Goal: Transaction & Acquisition: Purchase product/service

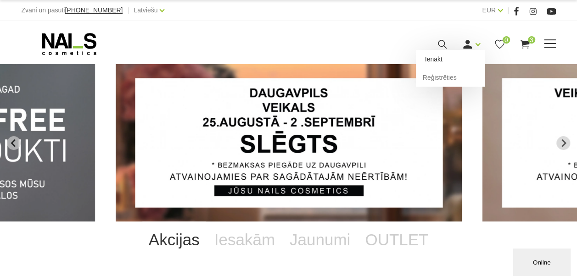
click at [453, 60] on link "Ienākt" at bounding box center [450, 59] width 69 height 18
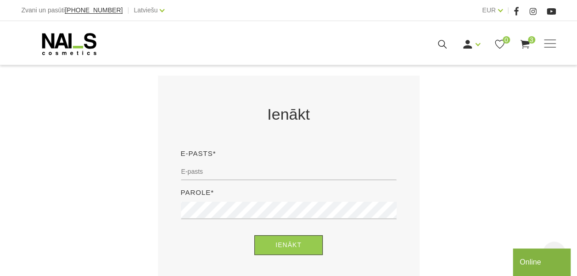
scroll to position [184, 0]
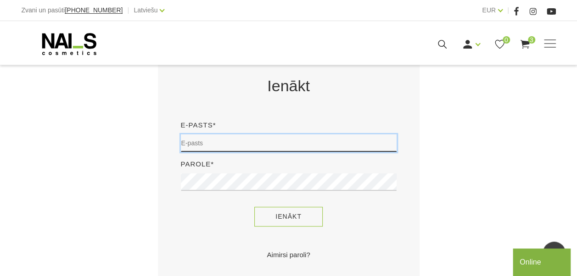
type input "[EMAIL_ADDRESS][DOMAIN_NAME]"
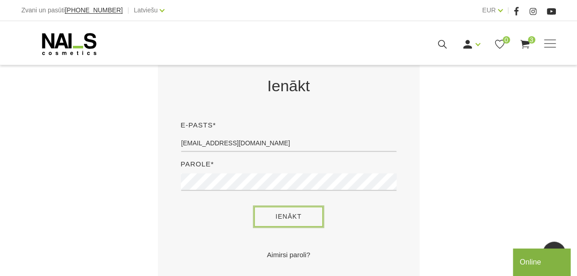
click at [280, 223] on button "Ienākt" at bounding box center [288, 217] width 68 height 20
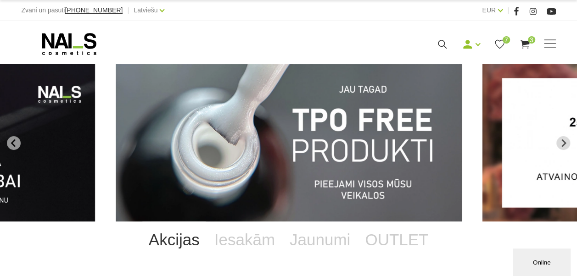
click at [425, 120] on img "1 of 13" at bounding box center [289, 142] width 346 height 157
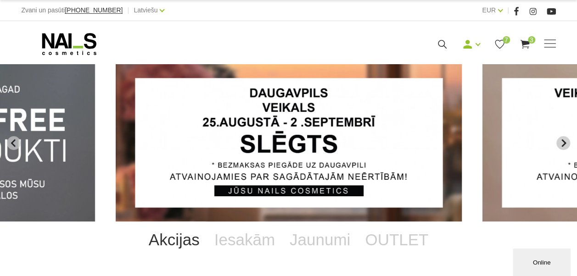
click at [562, 143] on icon "Next slide" at bounding box center [563, 143] width 8 height 8
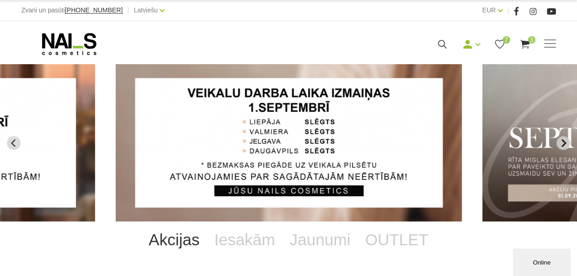
click at [562, 143] on icon "Next slide" at bounding box center [563, 143] width 8 height 8
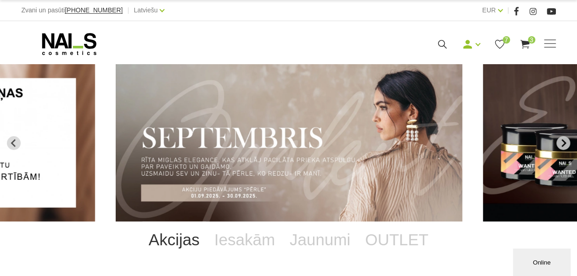
click at [562, 145] on icon "Next slide" at bounding box center [563, 143] width 5 height 8
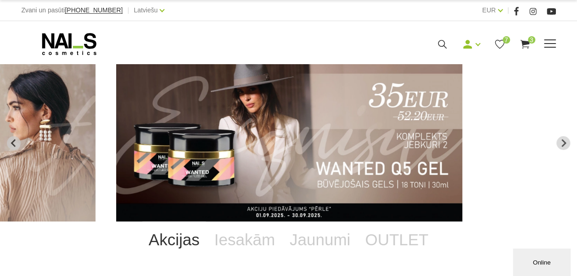
click at [545, 40] on span at bounding box center [550, 43] width 12 height 9
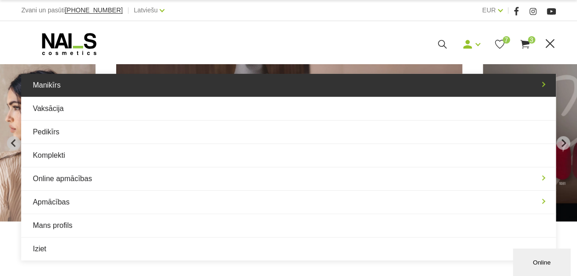
click at [134, 76] on link "Manikīrs" at bounding box center [288, 85] width 534 height 23
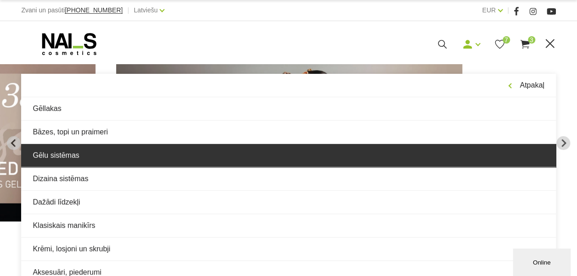
click at [91, 154] on link "Gēlu sistēmas" at bounding box center [288, 155] width 534 height 23
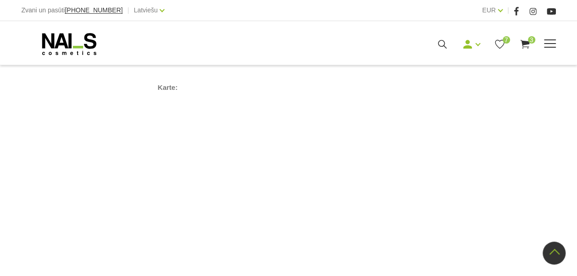
scroll to position [688, 0]
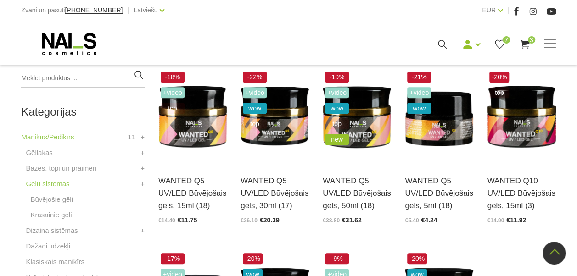
scroll to position [184, 0]
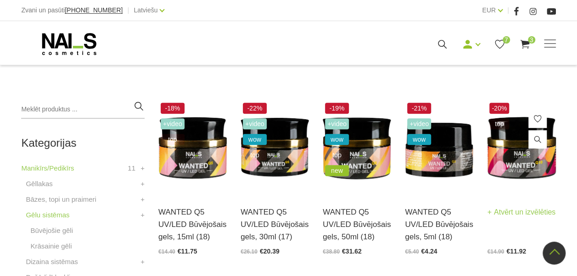
click at [527, 161] on img at bounding box center [521, 147] width 68 height 94
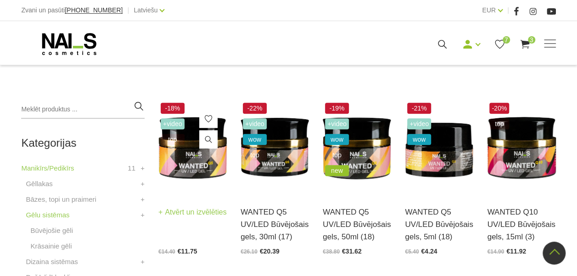
click at [184, 163] on img at bounding box center [192, 147] width 68 height 94
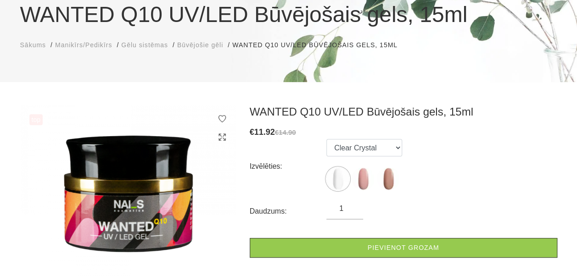
scroll to position [92, 0]
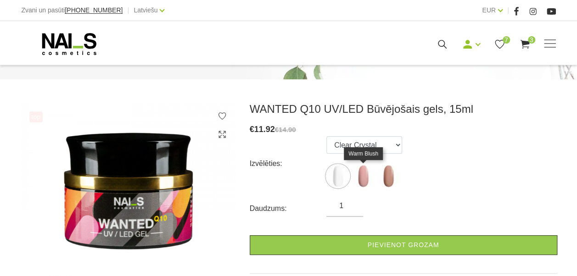
click at [360, 179] on img at bounding box center [362, 176] width 23 height 23
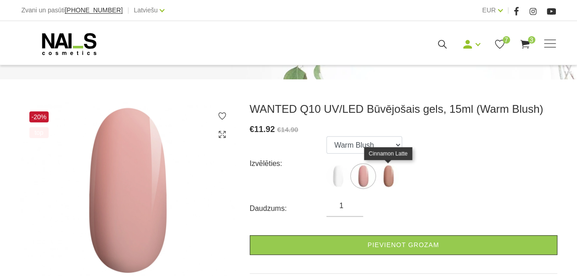
click at [386, 176] on img at bounding box center [388, 176] width 23 height 23
select select "4671"
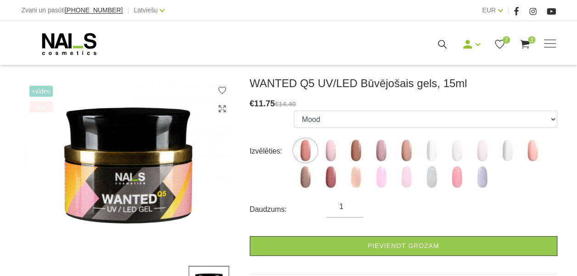
scroll to position [138, 0]
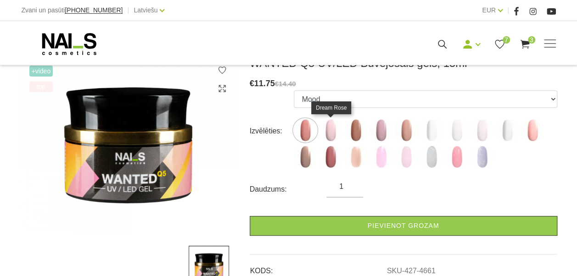
click at [329, 134] on img at bounding box center [330, 130] width 23 height 23
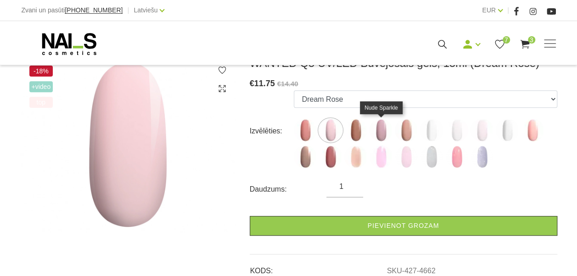
click at [382, 132] on img at bounding box center [380, 130] width 23 height 23
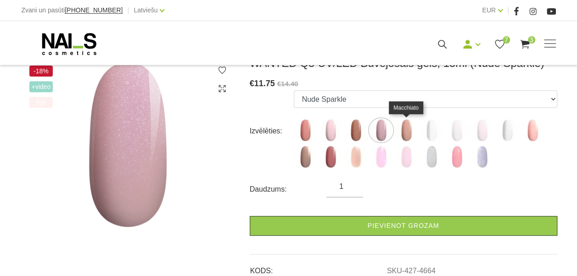
click at [408, 128] on img at bounding box center [406, 130] width 23 height 23
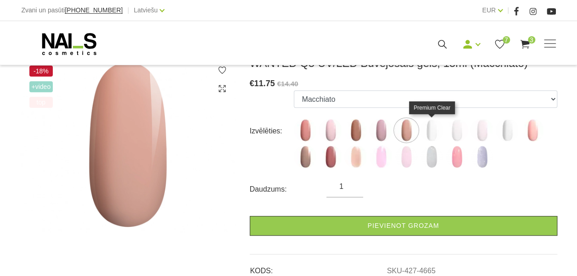
click at [438, 129] on img at bounding box center [431, 130] width 23 height 23
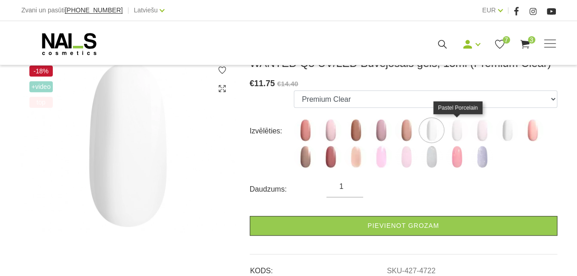
click at [459, 132] on img at bounding box center [456, 130] width 23 height 23
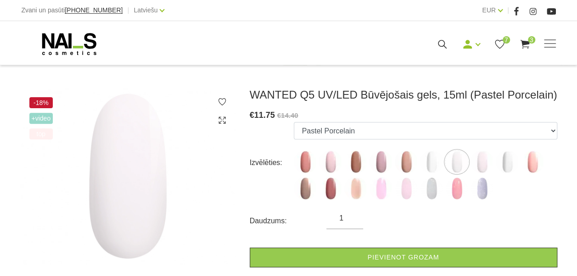
scroll to position [92, 0]
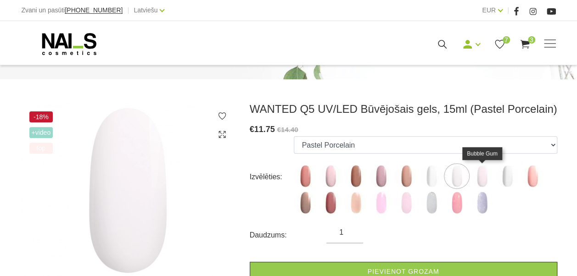
drag, startPoint x: 478, startPoint y: 173, endPoint x: 483, endPoint y: 173, distance: 4.6
click at [478, 173] on img at bounding box center [481, 176] width 23 height 23
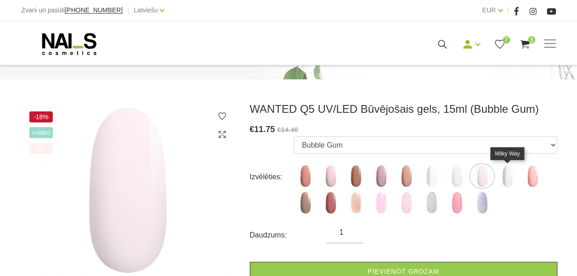
click at [505, 175] on img at bounding box center [507, 176] width 23 height 23
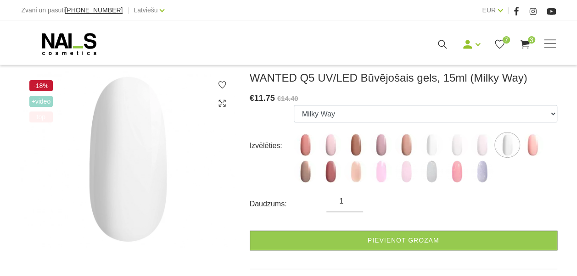
scroll to position [138, 0]
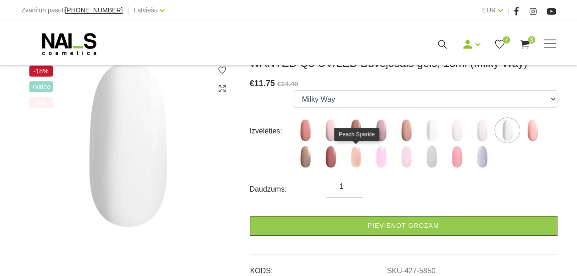
click at [352, 161] on img at bounding box center [355, 156] width 23 height 23
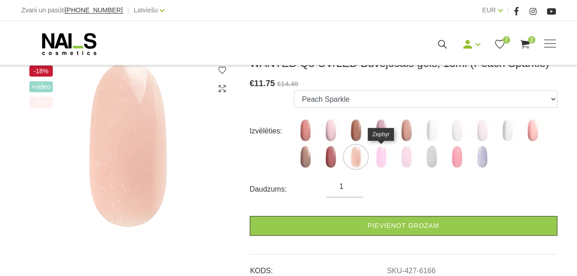
click at [382, 163] on img at bounding box center [380, 156] width 23 height 23
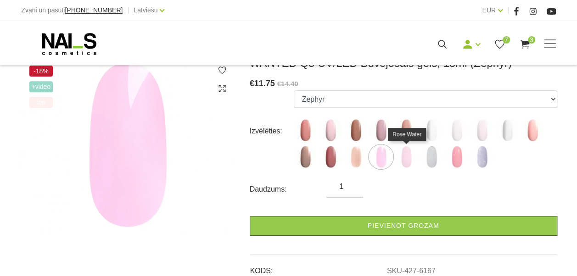
click at [402, 160] on img at bounding box center [406, 156] width 23 height 23
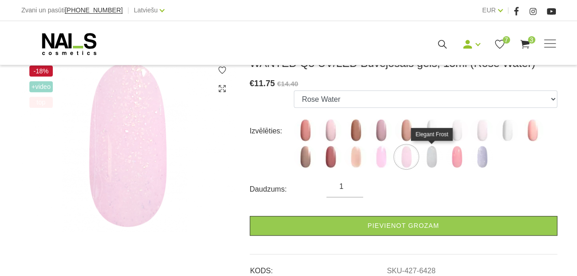
click at [434, 161] on img at bounding box center [431, 156] width 23 height 23
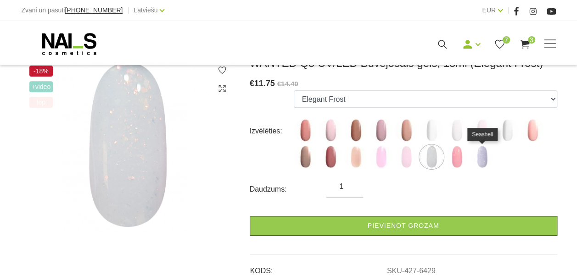
click at [473, 157] on img at bounding box center [481, 156] width 23 height 23
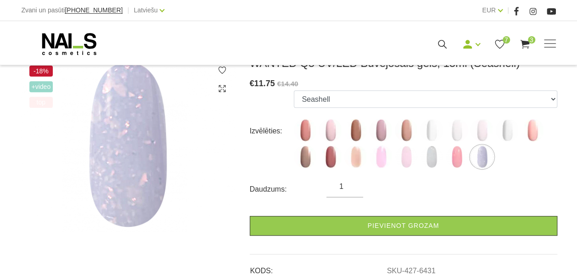
click at [447, 165] on label at bounding box center [456, 156] width 23 height 23
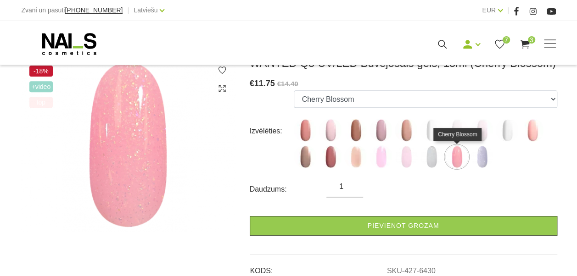
click at [451, 162] on img at bounding box center [456, 156] width 23 height 23
click at [533, 137] on img at bounding box center [532, 130] width 23 height 23
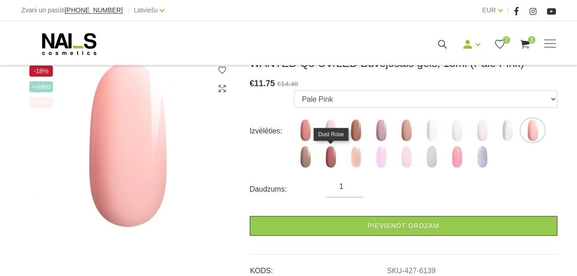
click at [335, 166] on img at bounding box center [330, 156] width 23 height 23
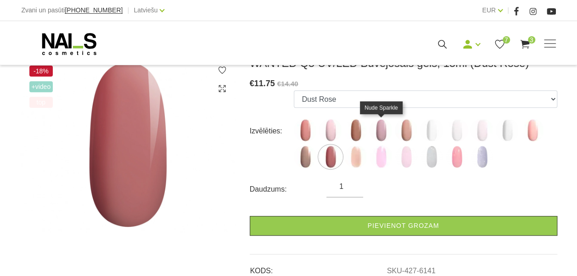
click at [379, 131] on img at bounding box center [380, 130] width 23 height 23
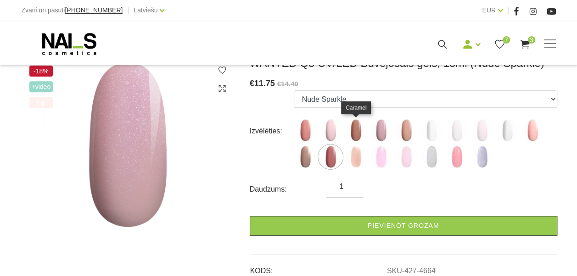
click at [355, 132] on img at bounding box center [355, 130] width 23 height 23
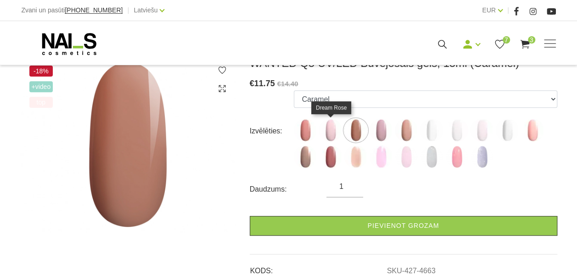
click at [334, 132] on img at bounding box center [330, 130] width 23 height 23
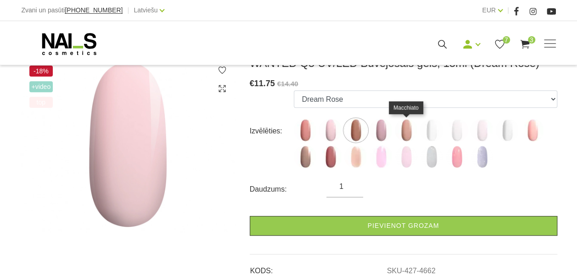
click at [412, 132] on img at bounding box center [406, 130] width 23 height 23
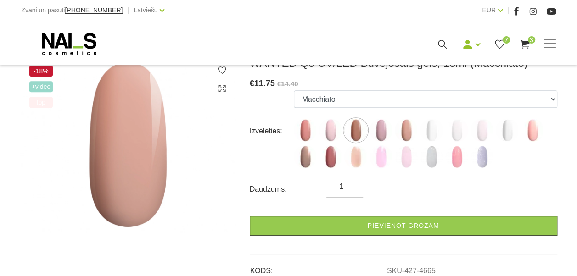
scroll to position [92, 0]
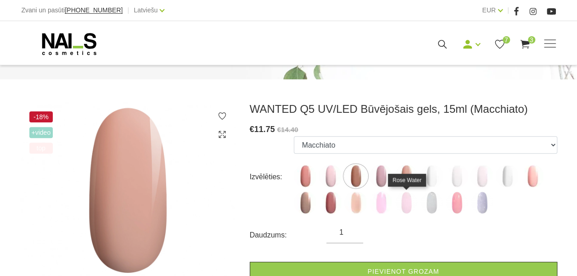
click at [403, 195] on img at bounding box center [406, 202] width 23 height 23
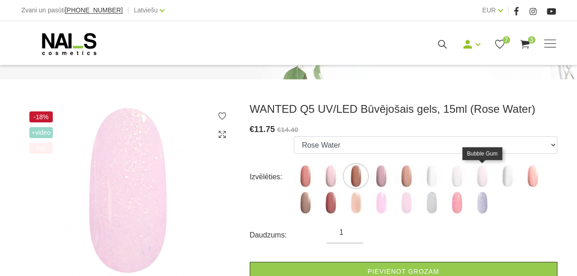
click at [476, 176] on img at bounding box center [481, 176] width 23 height 23
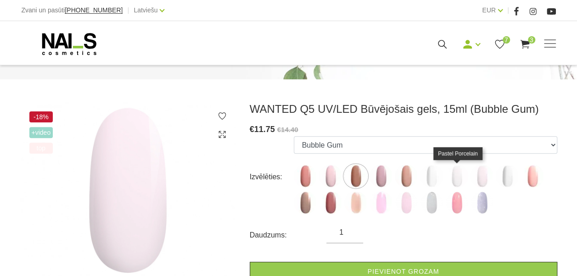
click at [452, 178] on img at bounding box center [456, 176] width 23 height 23
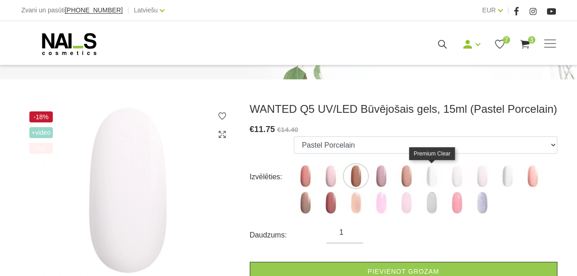
click at [424, 178] on img at bounding box center [431, 176] width 23 height 23
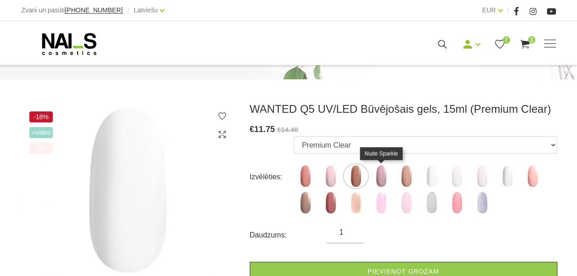
click at [389, 179] on img at bounding box center [380, 176] width 23 height 23
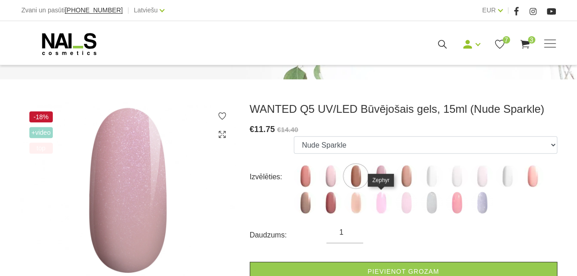
click at [384, 200] on img at bounding box center [380, 202] width 23 height 23
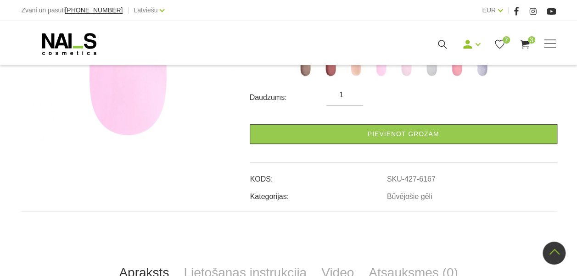
scroll to position [413, 0]
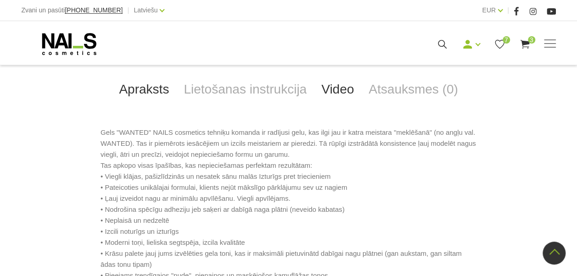
click at [345, 95] on link "Video" at bounding box center [337, 89] width 47 height 30
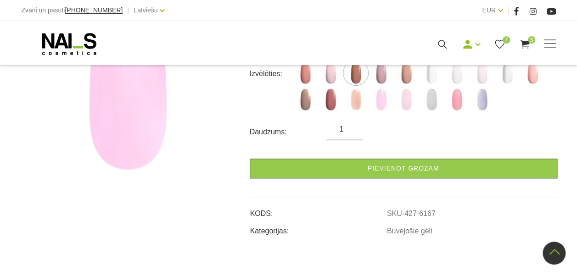
scroll to position [184, 0]
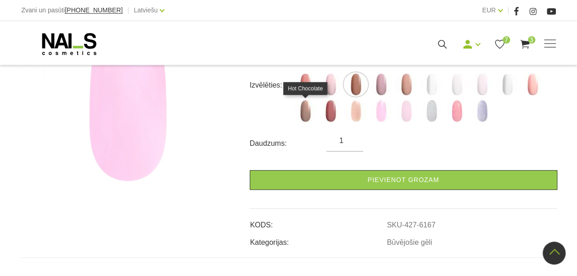
click at [307, 112] on img at bounding box center [305, 111] width 23 height 23
select select "6140"
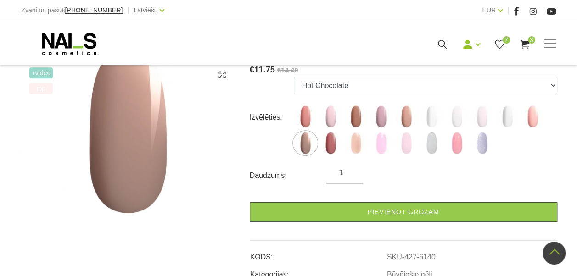
scroll to position [138, 0]
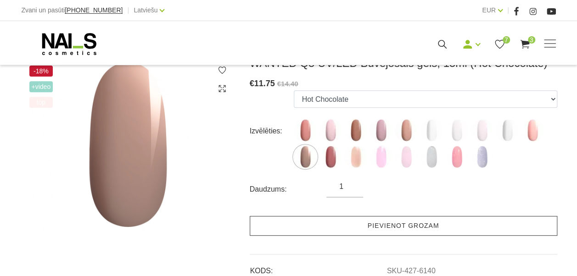
click at [376, 220] on link "Pievienot grozam" at bounding box center [403, 226] width 307 height 20
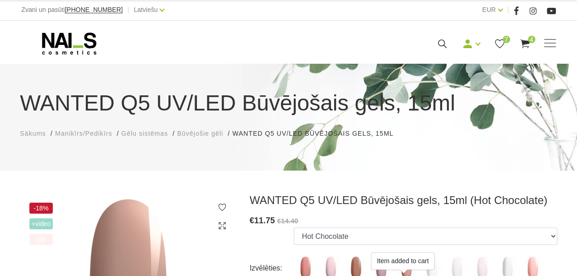
scroll to position [0, 0]
click at [547, 40] on span at bounding box center [550, 43] width 12 height 9
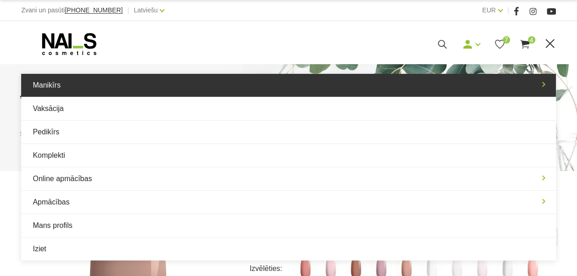
click at [186, 92] on link "Manikīrs" at bounding box center [288, 85] width 534 height 23
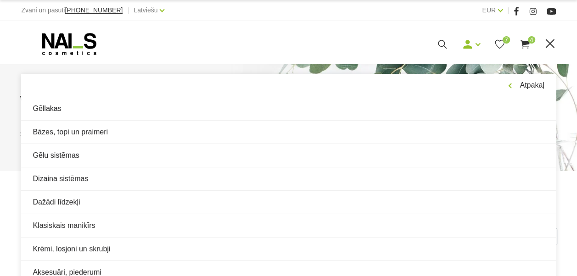
click at [81, 56] on div "Manikīrs Gēllakas Bāzes, topi un praimeri Gēlu sistēmas Dizaina sistēmas Dažādi…" at bounding box center [288, 43] width 577 height 44
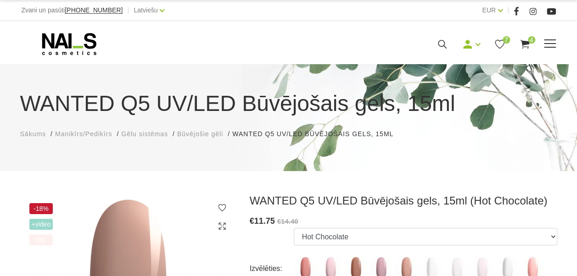
click at [92, 36] on use at bounding box center [69, 44] width 54 height 22
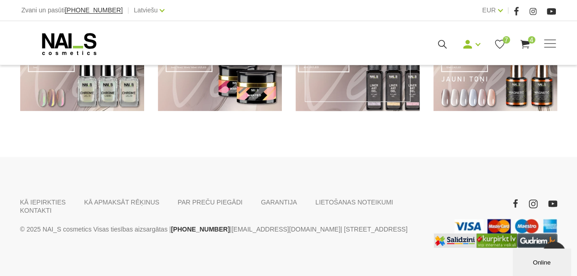
scroll to position [413, 0]
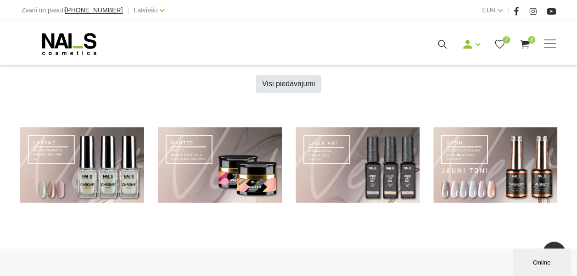
click at [302, 81] on link "Visi piedāvājumi" at bounding box center [288, 83] width 65 height 17
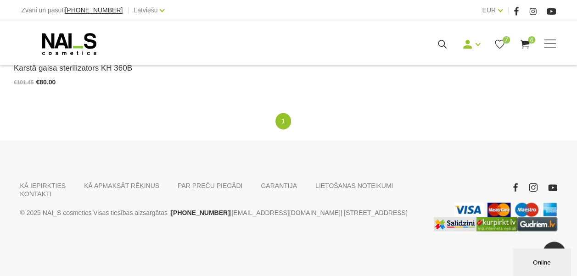
scroll to position [613, 0]
click at [548, 42] on span at bounding box center [550, 43] width 12 height 9
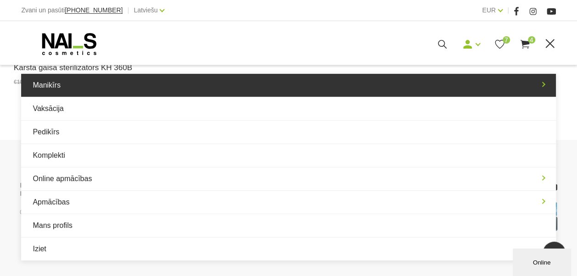
click at [72, 88] on link "Manikīrs" at bounding box center [288, 85] width 534 height 23
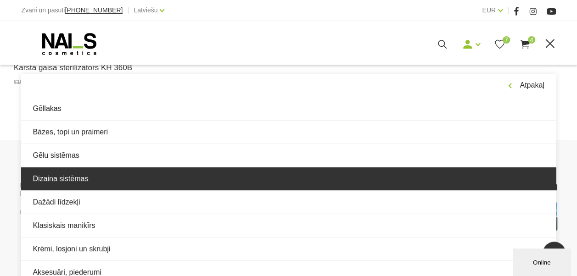
click at [76, 172] on link "Dizaina sistēmas" at bounding box center [288, 178] width 534 height 23
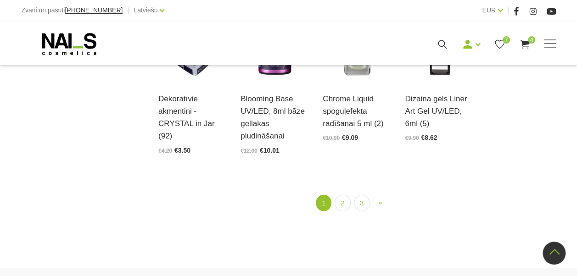
scroll to position [1101, 0]
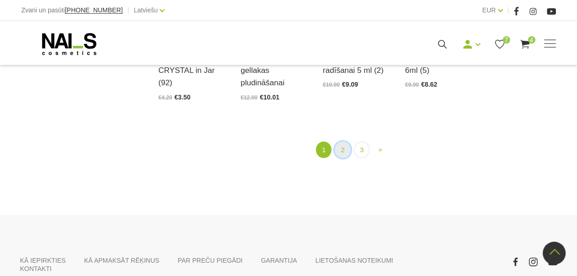
click at [347, 153] on link "2" at bounding box center [342, 150] width 16 height 17
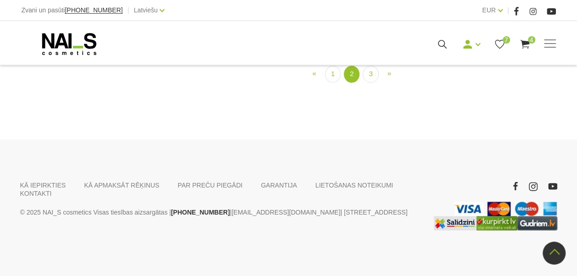
scroll to position [1013, 0]
click at [374, 83] on link "3" at bounding box center [370, 74] width 16 height 17
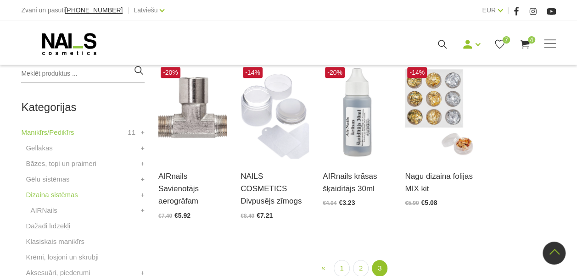
scroll to position [233, 0]
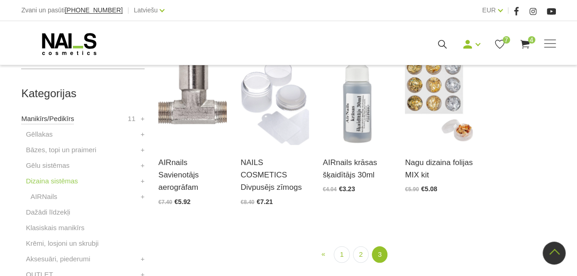
click at [59, 121] on link "Manikīrs/Pedikīrs" at bounding box center [47, 118] width 53 height 11
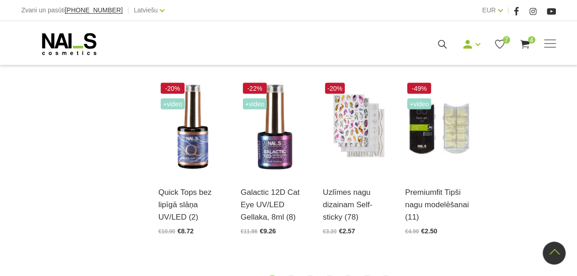
scroll to position [1055, 0]
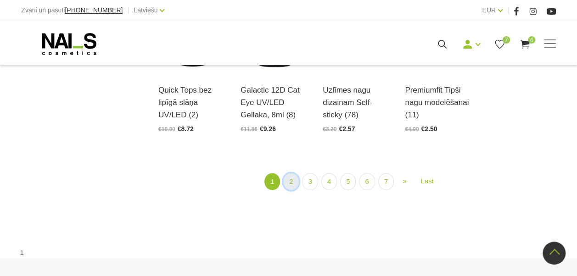
click at [296, 182] on link "2" at bounding box center [291, 181] width 16 height 17
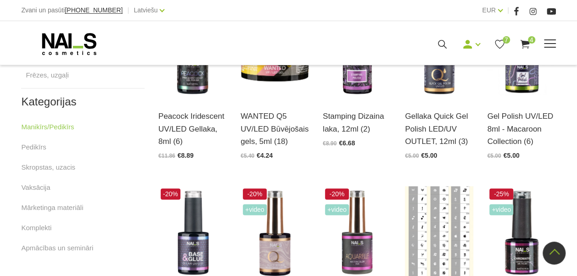
scroll to position [473, 0]
